Goal: Task Accomplishment & Management: Manage account settings

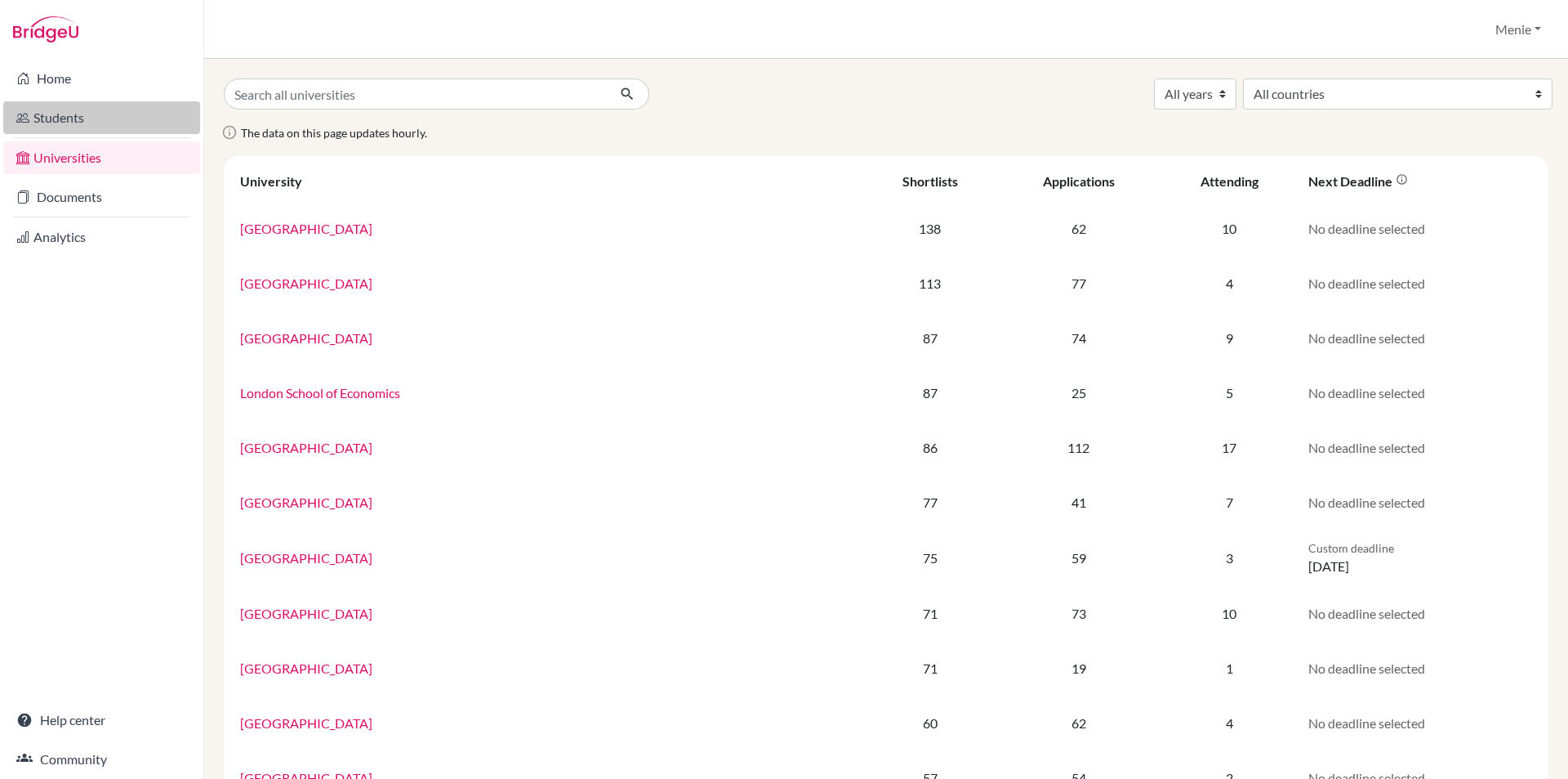
click at [82, 110] on link "Students" at bounding box center [101, 117] width 197 height 33
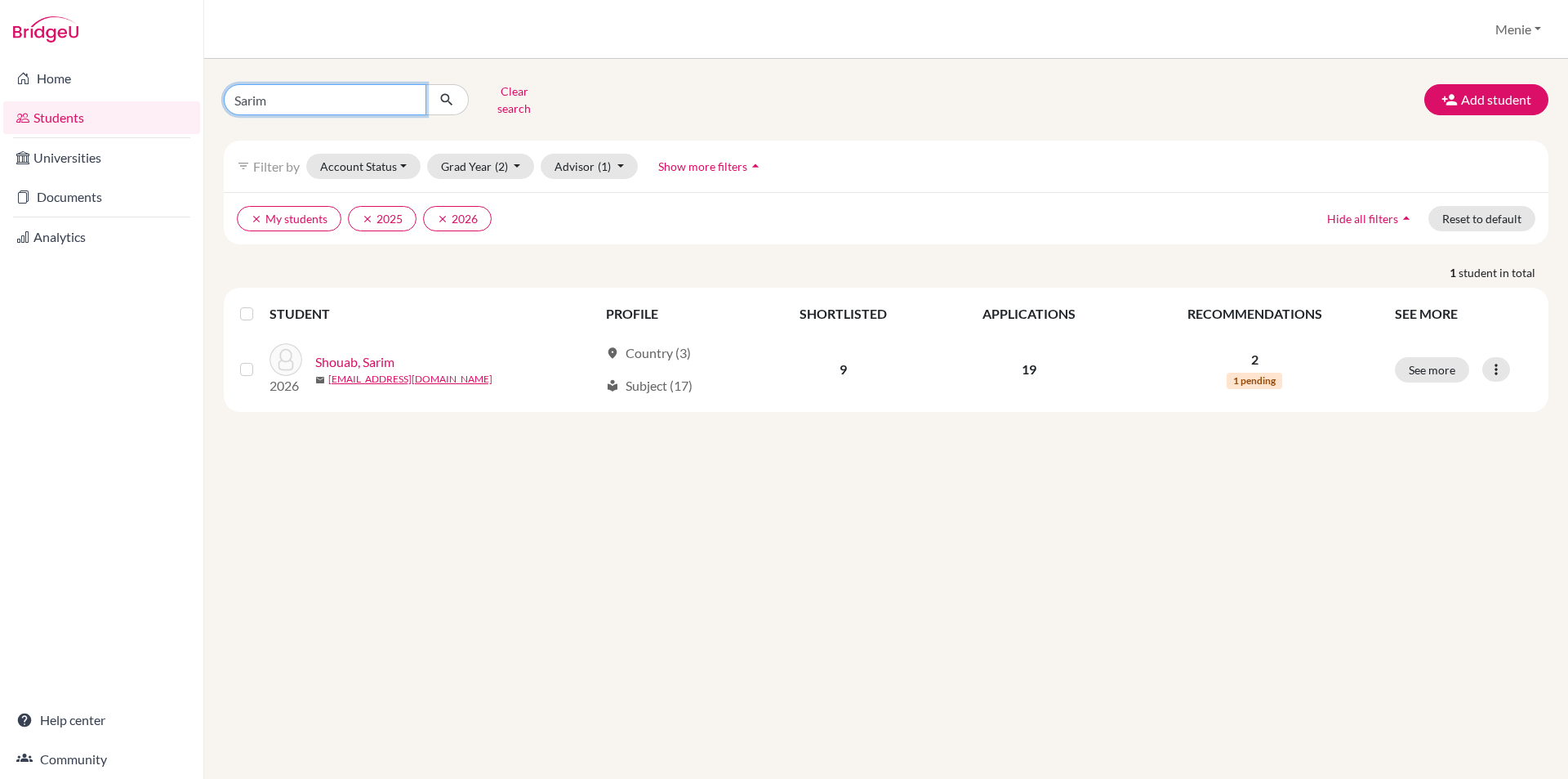
drag, startPoint x: 301, startPoint y: 98, endPoint x: 2, endPoint y: 42, distance: 304.2
click at [0, 57] on div "Home Students Universities Documents Analytics Help center Community Students o…" at bounding box center [784, 389] width 1568 height 779
type input "Haoxuan"
click at [453, 98] on icon "submit" at bounding box center [446, 99] width 16 height 16
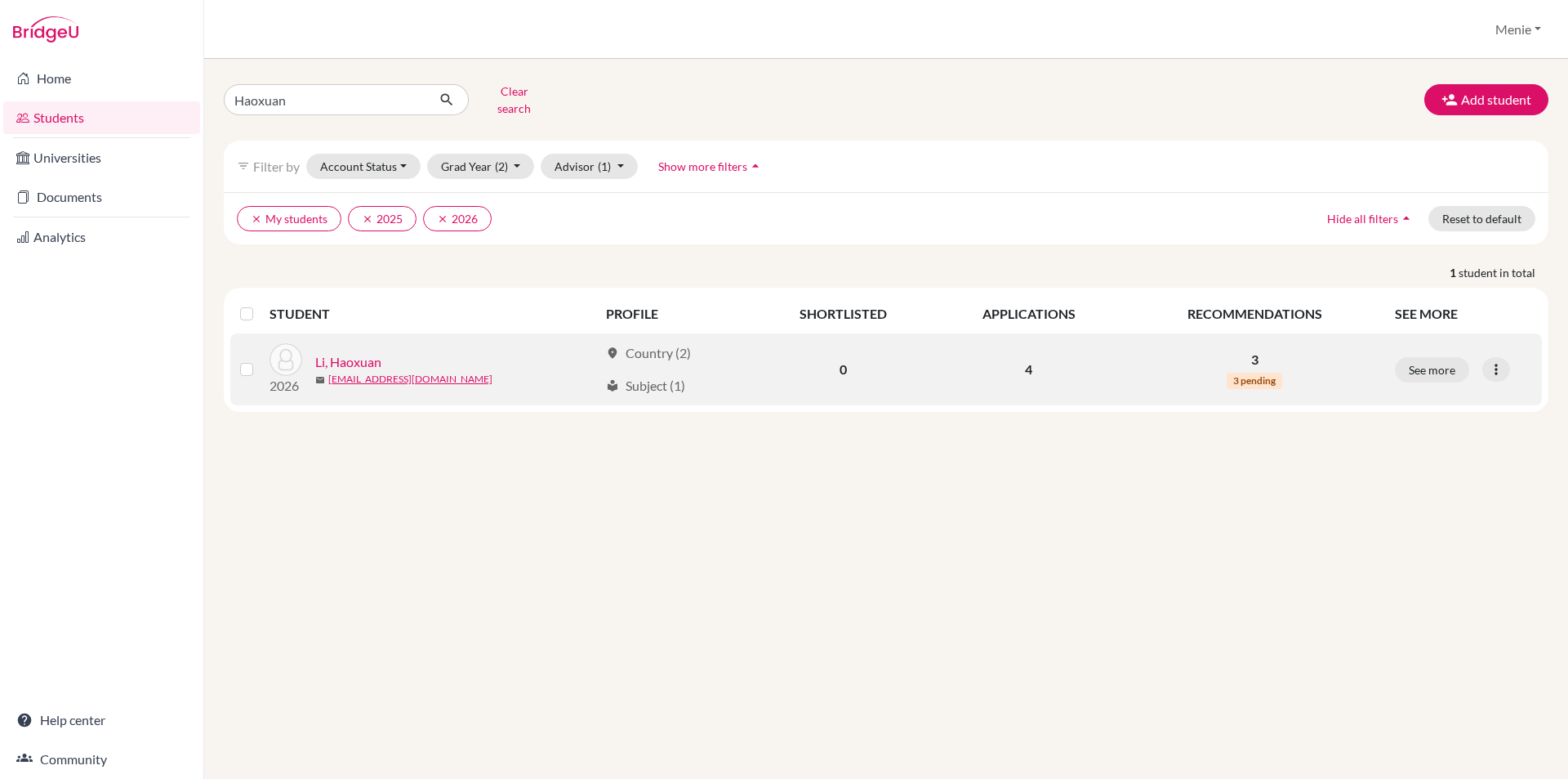
click at [354, 352] on link "Li, Haoxuan" at bounding box center [348, 361] width 66 height 19
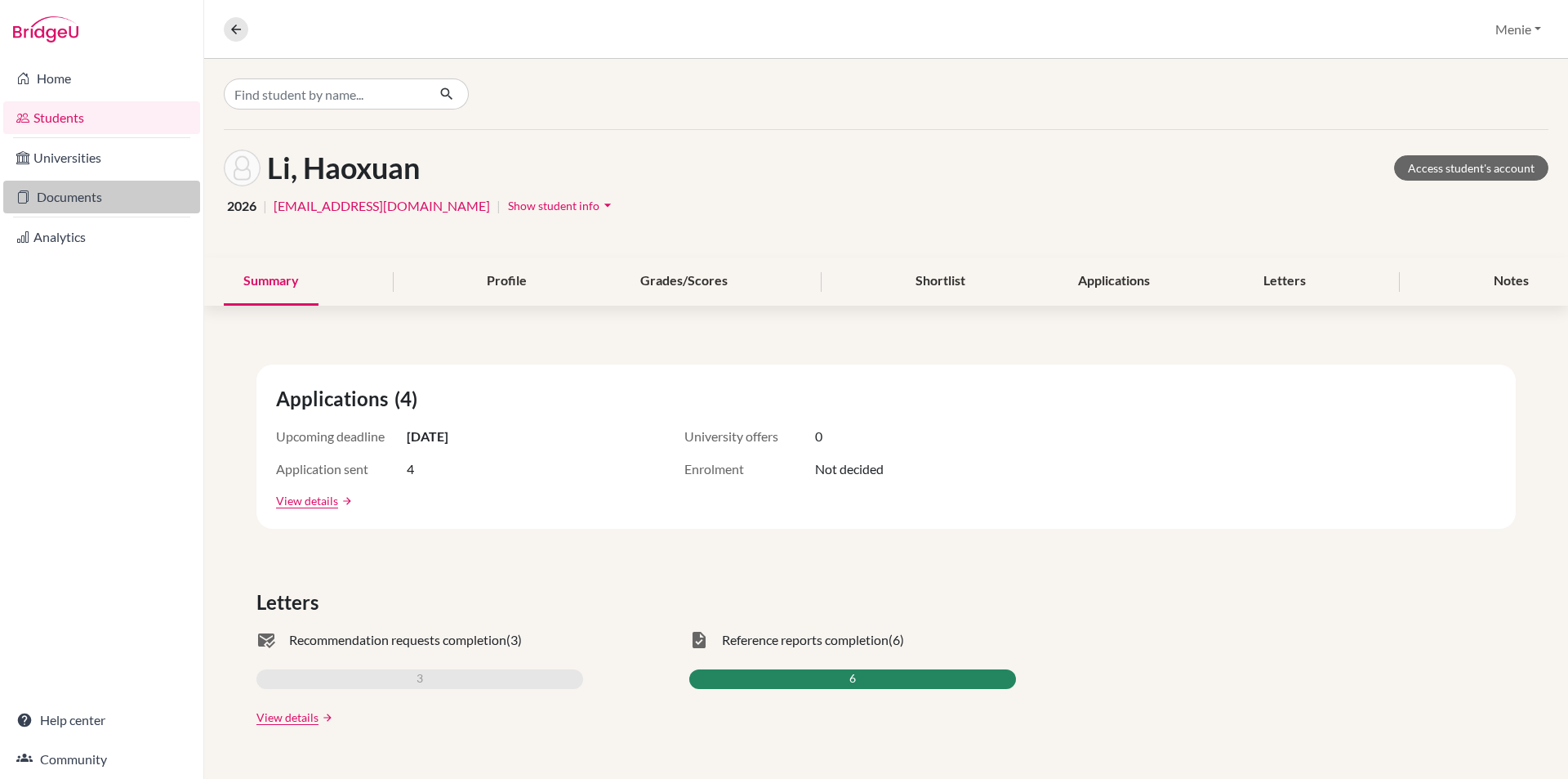
click at [70, 193] on link "Documents" at bounding box center [101, 197] width 197 height 33
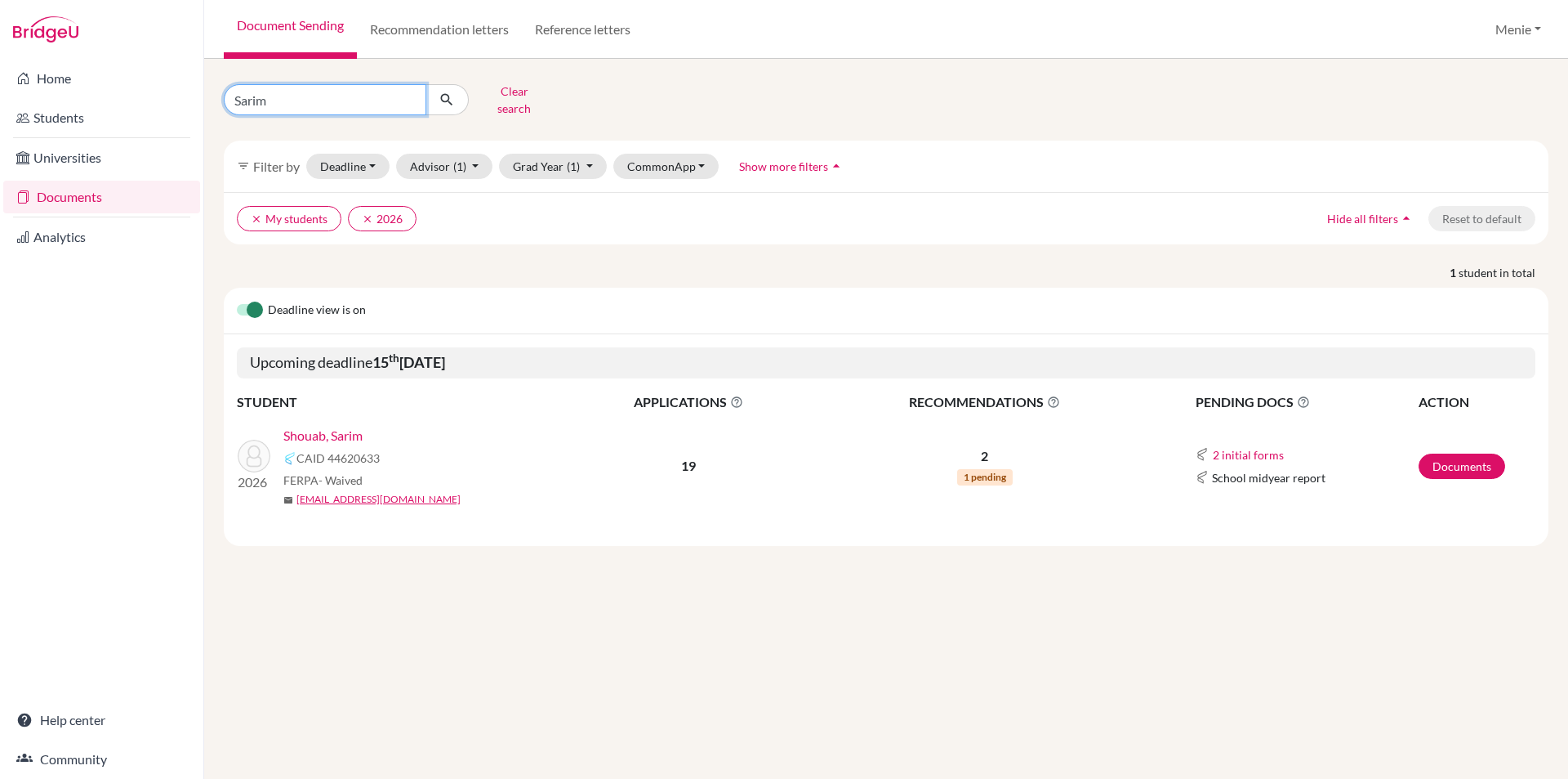
drag, startPoint x: 311, startPoint y: 98, endPoint x: 0, endPoint y: 4, distance: 324.9
click at [0, 39] on div "Home Students Universities Documents Analytics Help center Community Document S…" at bounding box center [784, 389] width 1568 height 779
type input "Haoxuan"
click at [449, 92] on icon "submit" at bounding box center [446, 99] width 16 height 16
click at [1458, 458] on link "Documents" at bounding box center [1462, 466] width 87 height 25
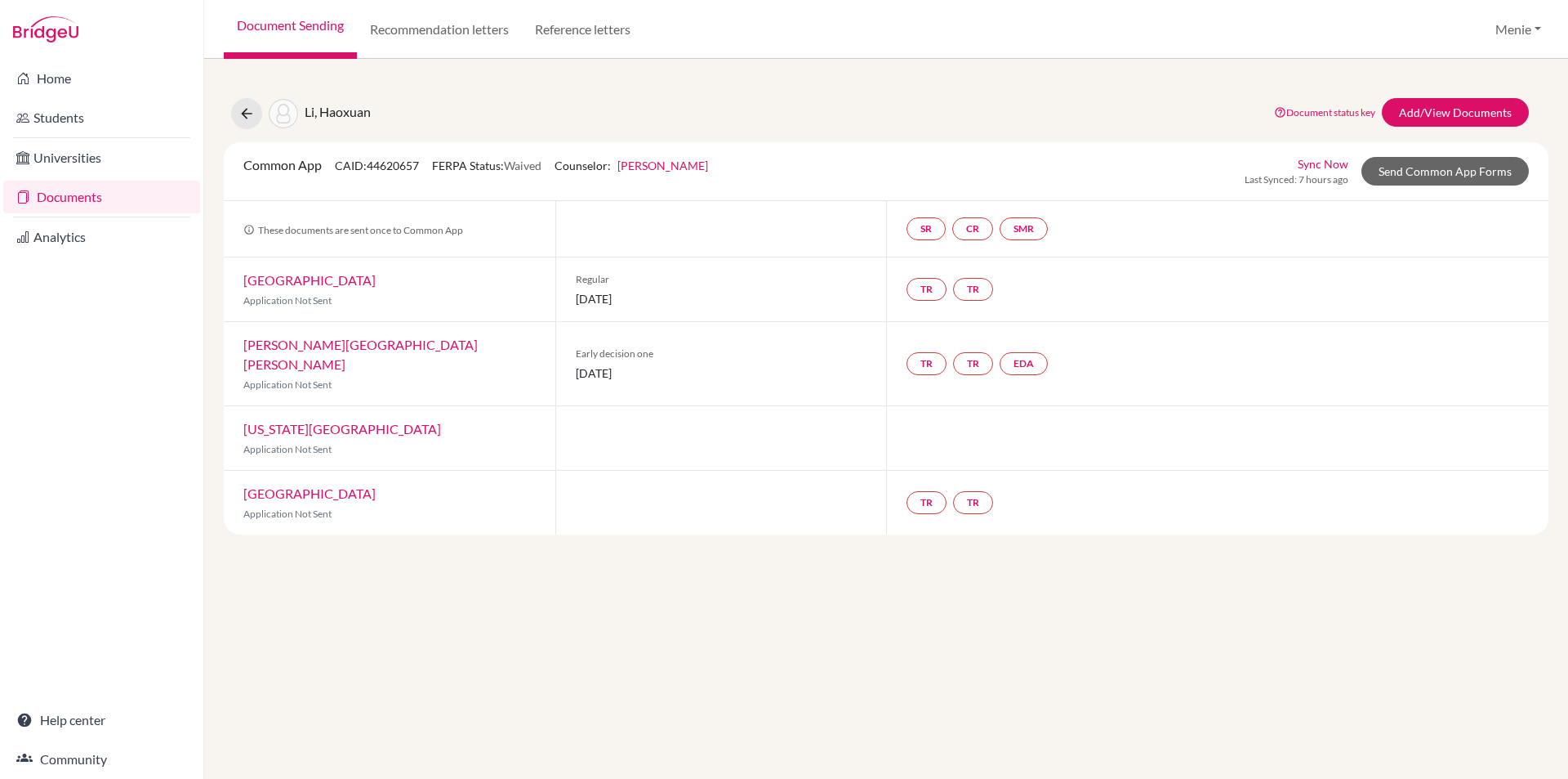
click at [318, 280] on link "[GEOGRAPHIC_DATA]" at bounding box center [310, 279] width 132 height 15
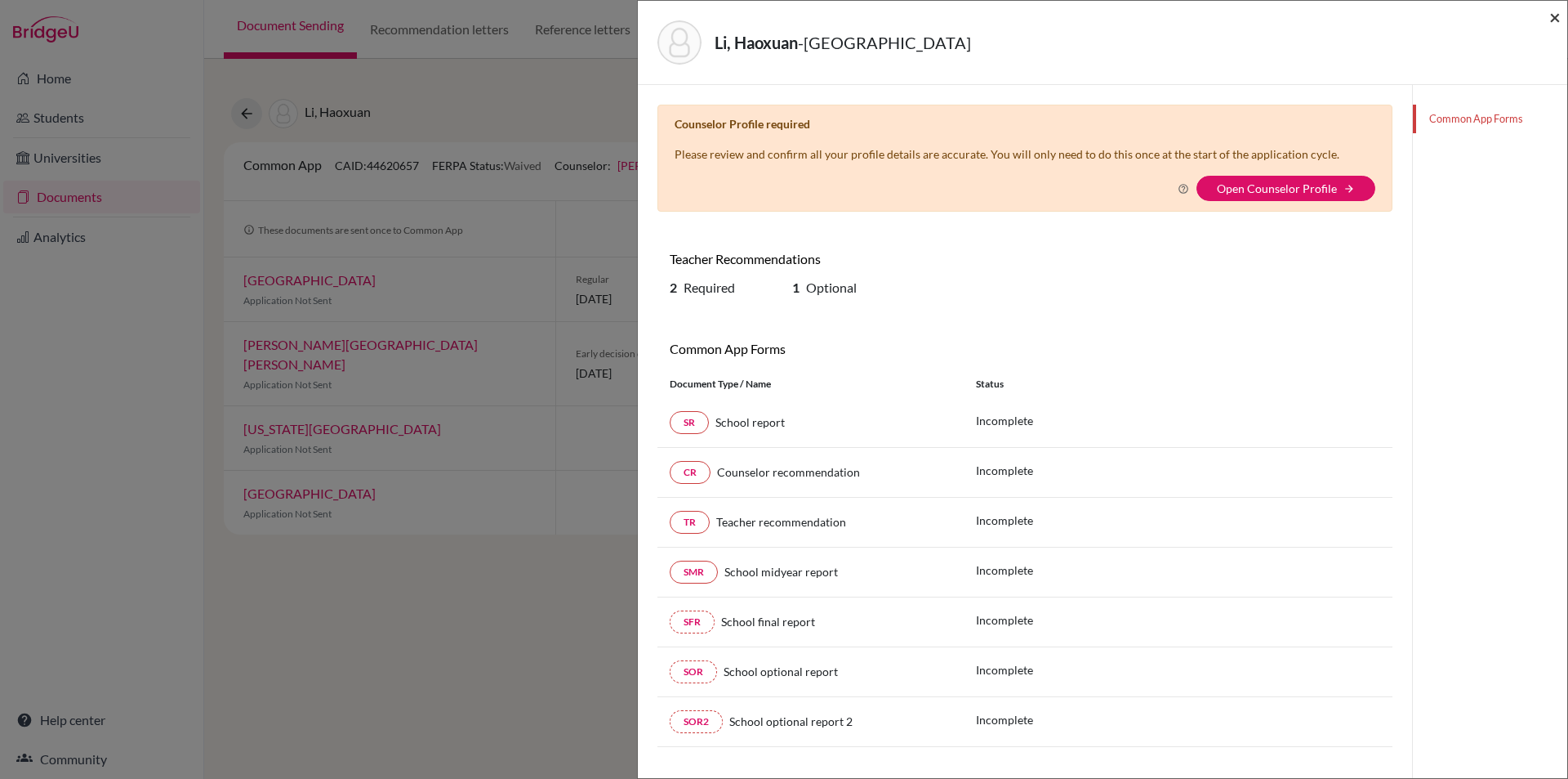
click at [1555, 11] on span "×" at bounding box center [1555, 17] width 12 height 24
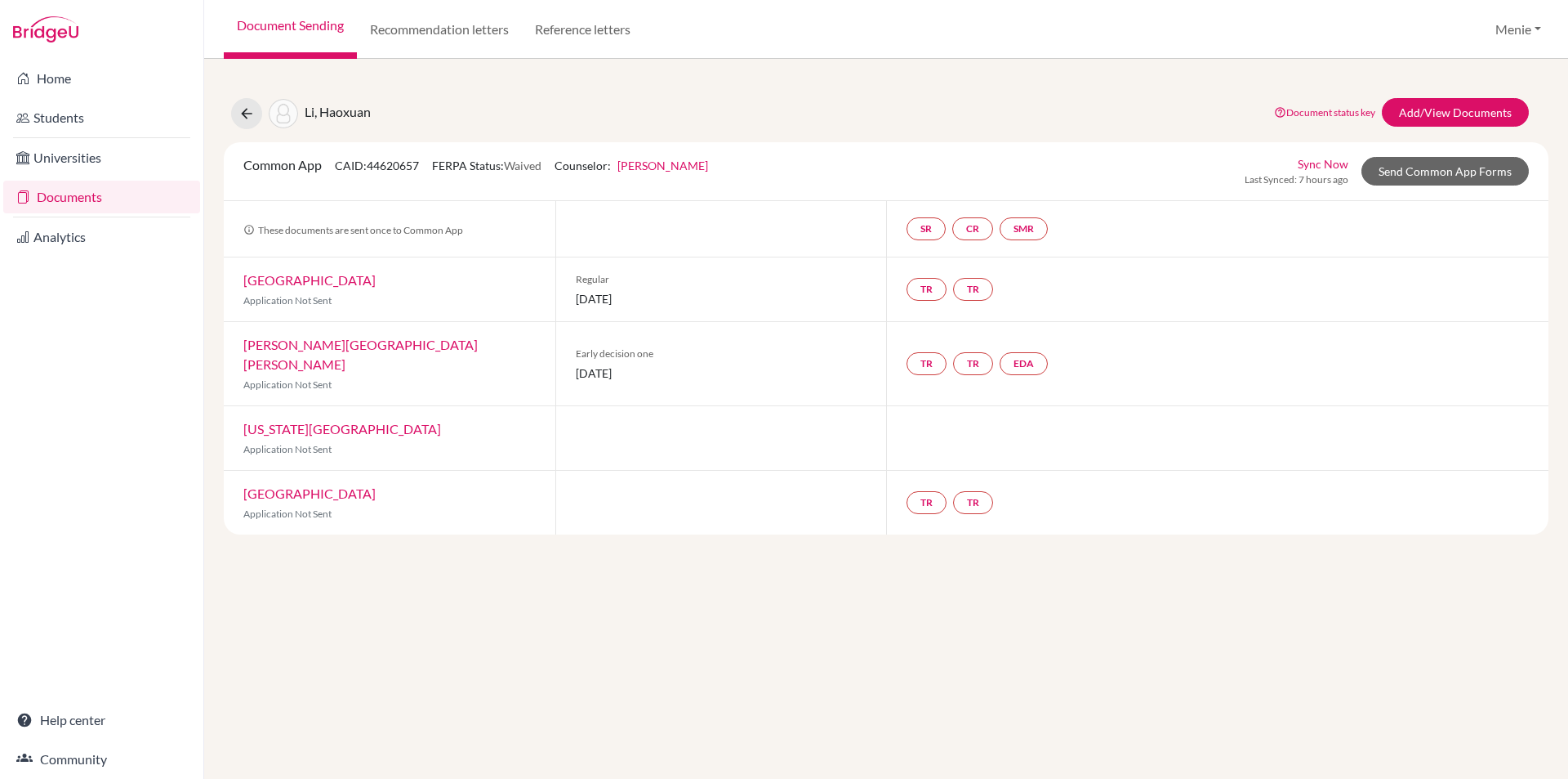
click at [380, 346] on link "[PERSON_NAME][GEOGRAPHIC_DATA][PERSON_NAME]" at bounding box center [361, 354] width 234 height 35
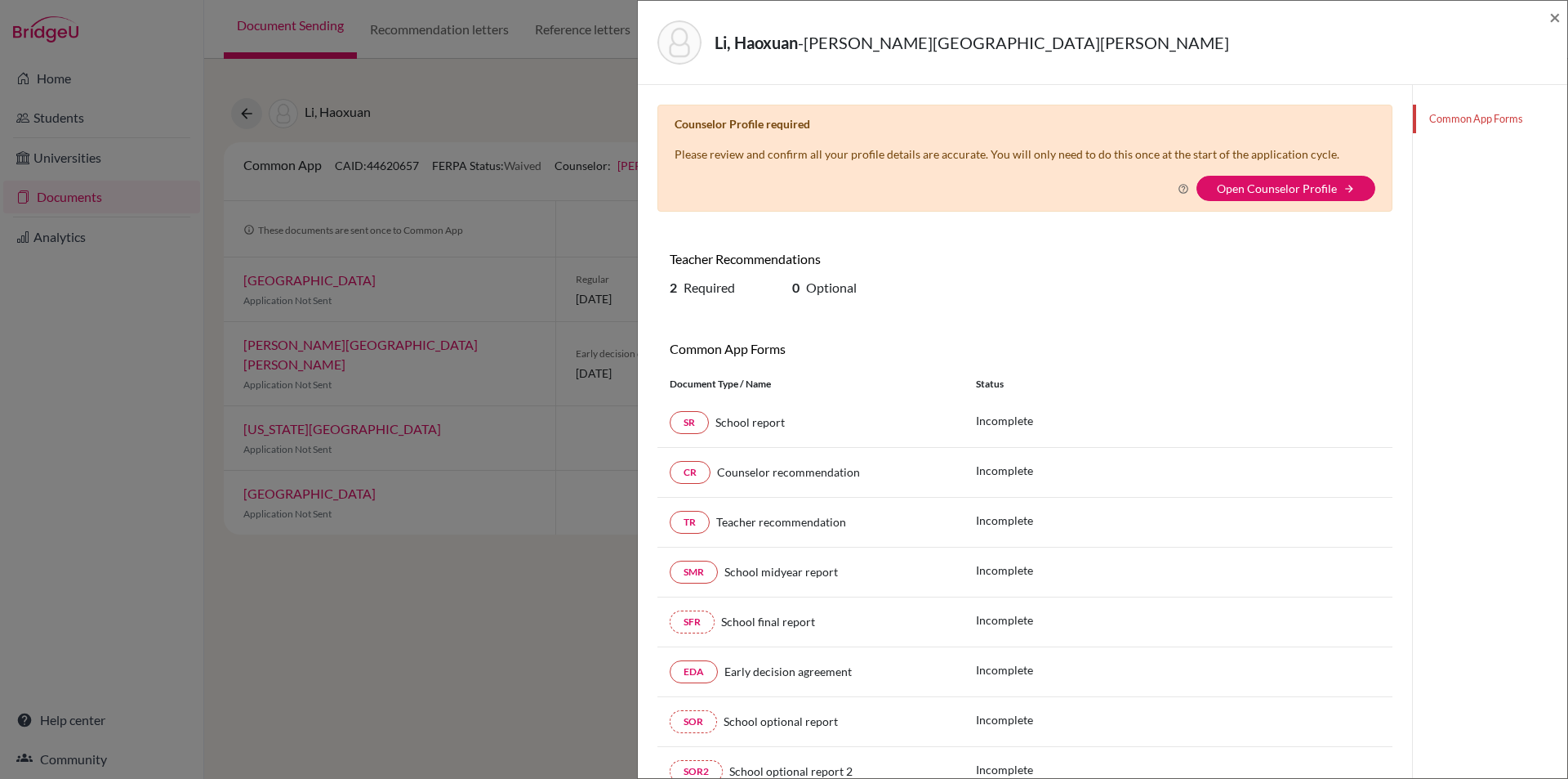
click at [1545, 17] on div "Li, [PERSON_NAME][GEOGRAPHIC_DATA] ×" at bounding box center [1102, 42] width 916 height 70
click at [1556, 14] on span "×" at bounding box center [1555, 17] width 12 height 24
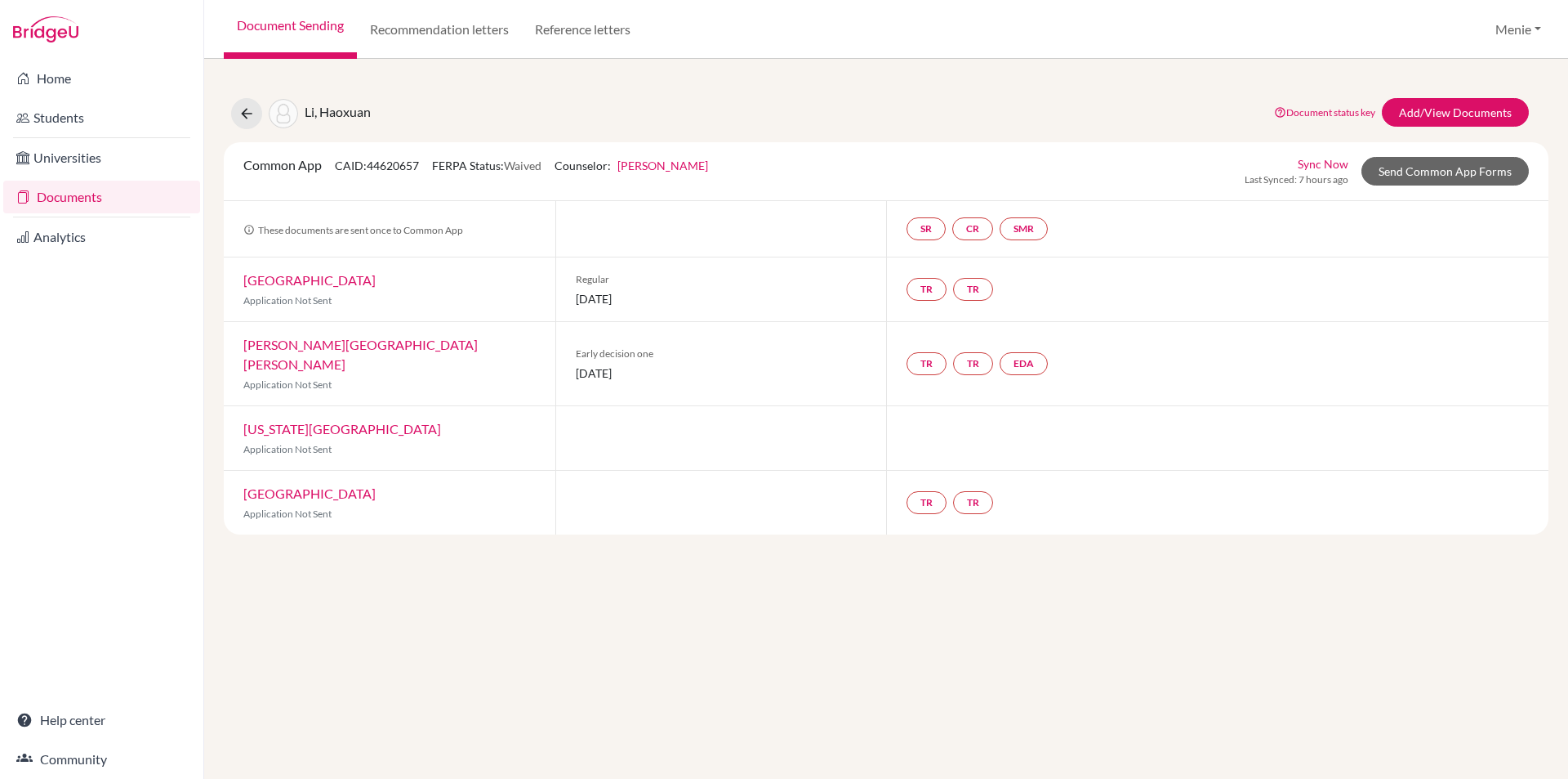
click at [297, 421] on link "New York University" at bounding box center [342, 429] width 197 height 15
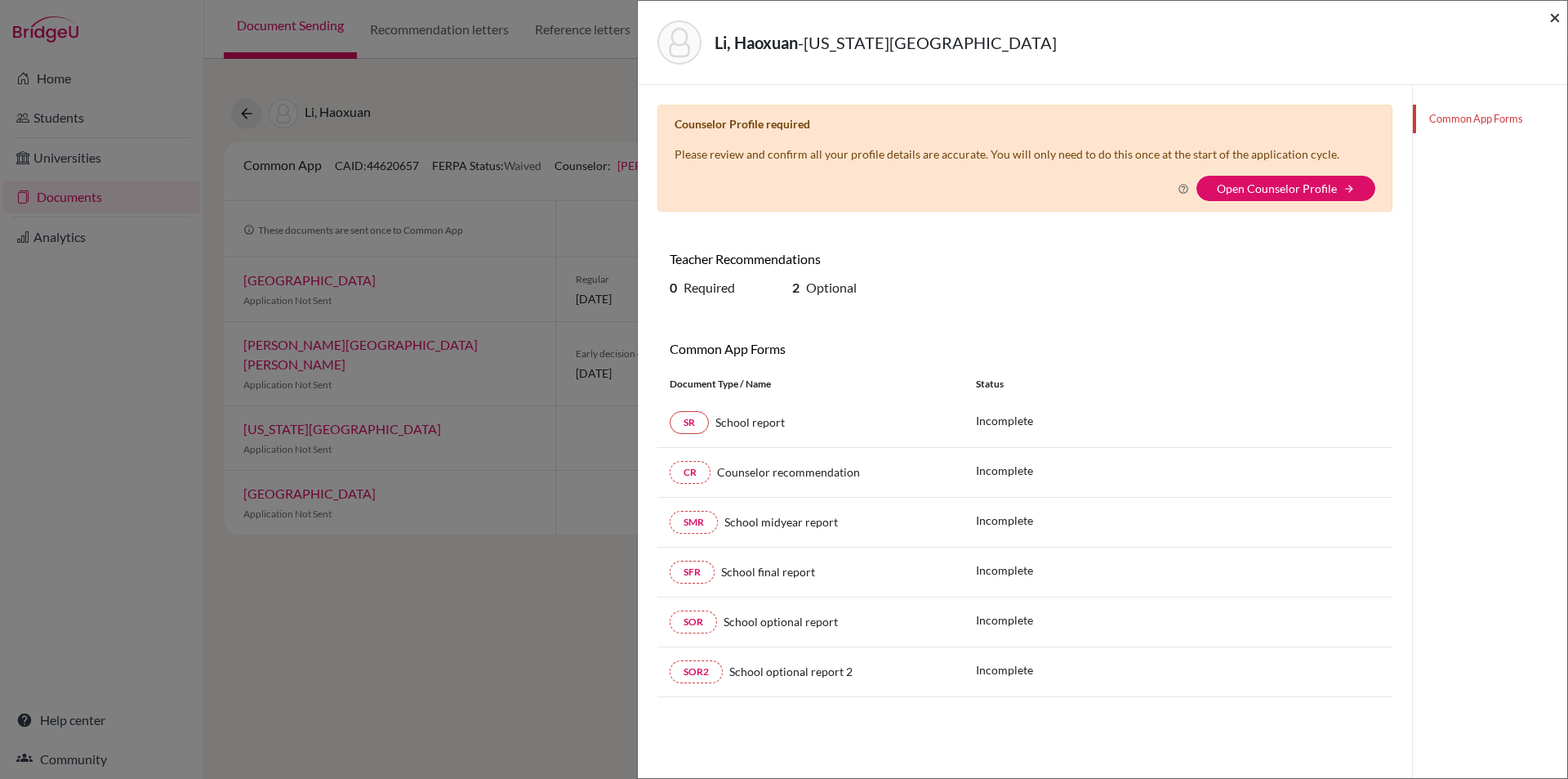
click at [1551, 15] on span "×" at bounding box center [1555, 17] width 12 height 24
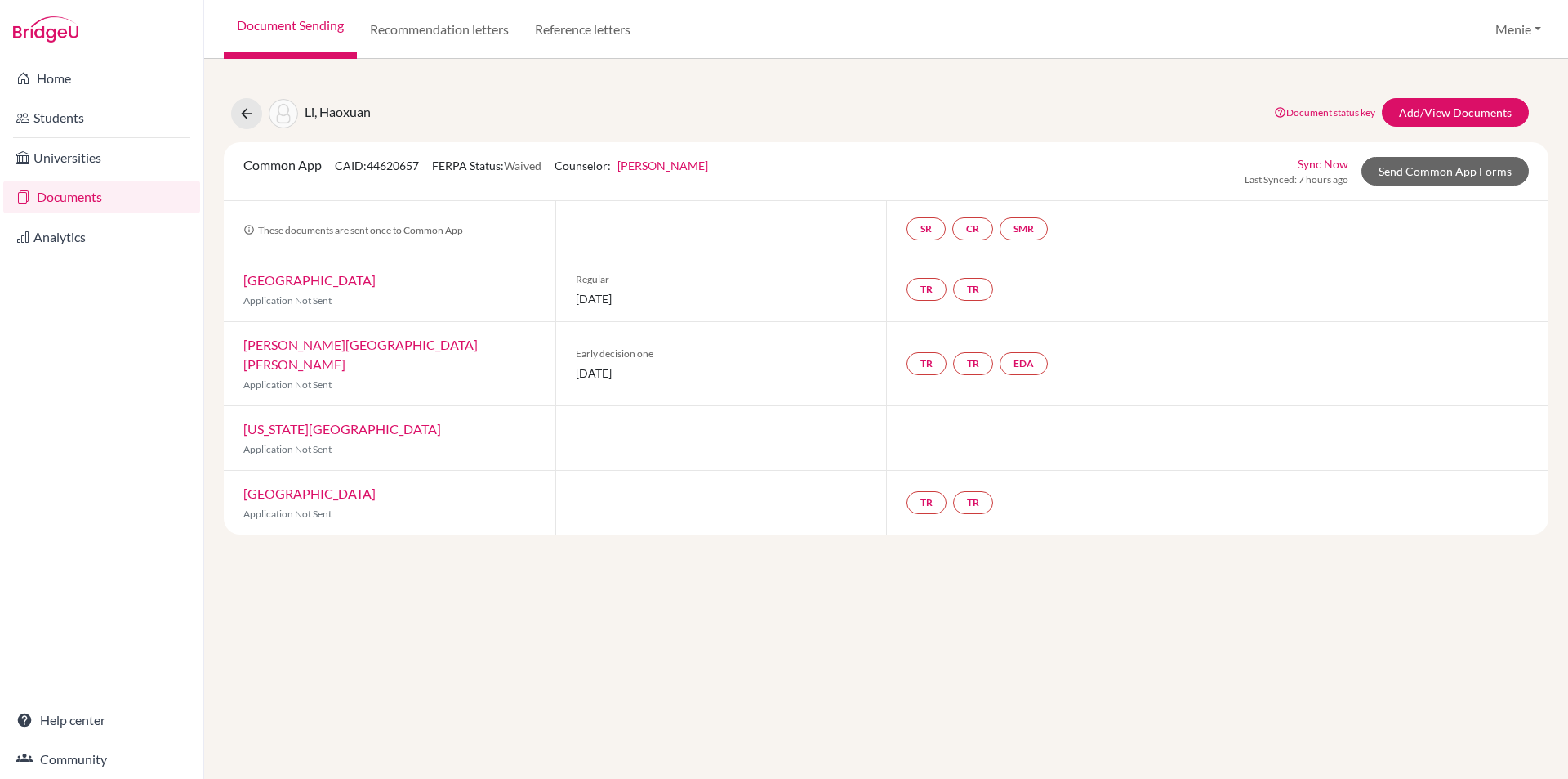
click at [283, 485] on link "Harvard University" at bounding box center [310, 493] width 132 height 15
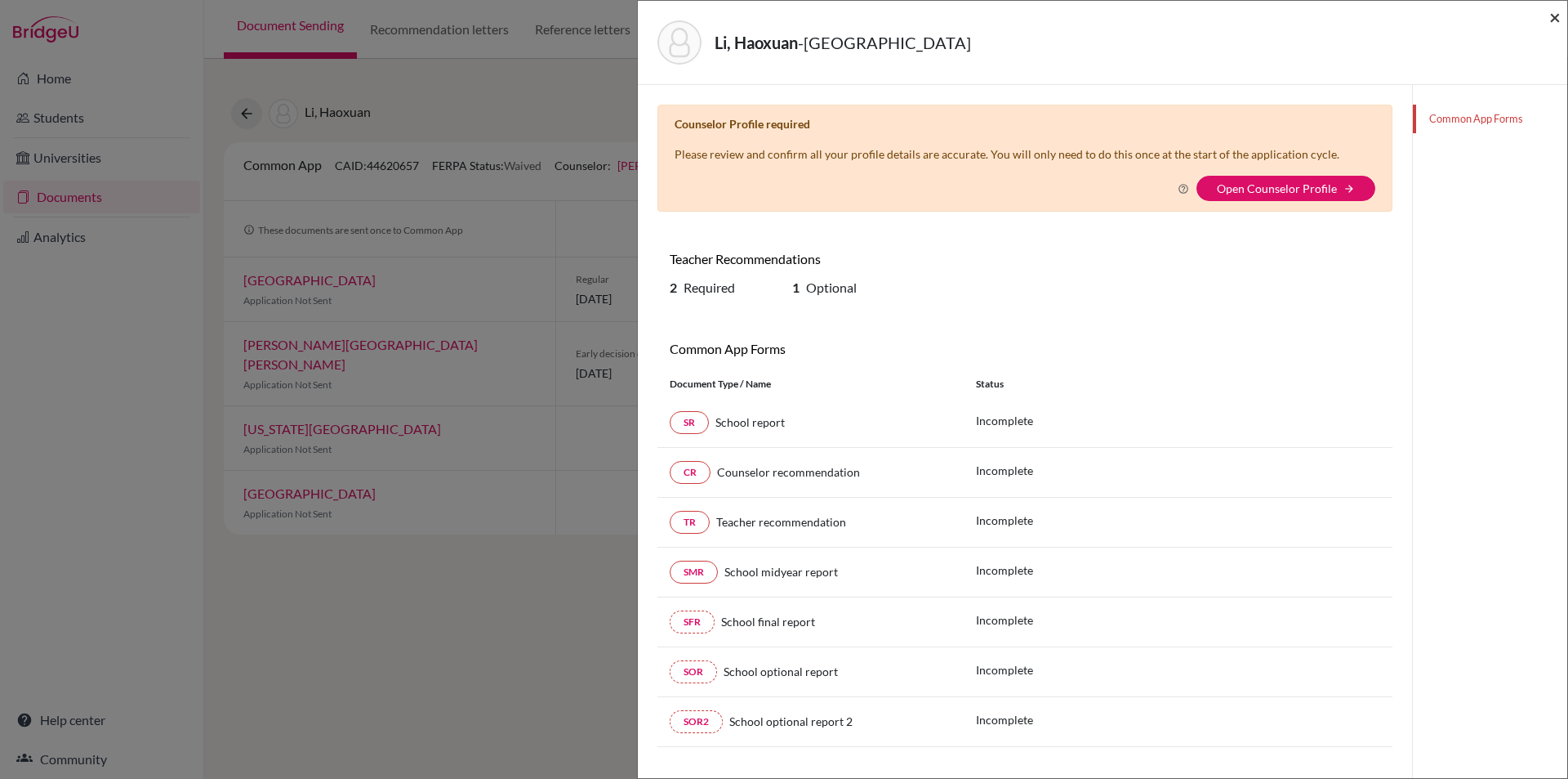
click at [1554, 16] on span "×" at bounding box center [1555, 17] width 12 height 24
